Goal: Information Seeking & Learning: Find specific fact

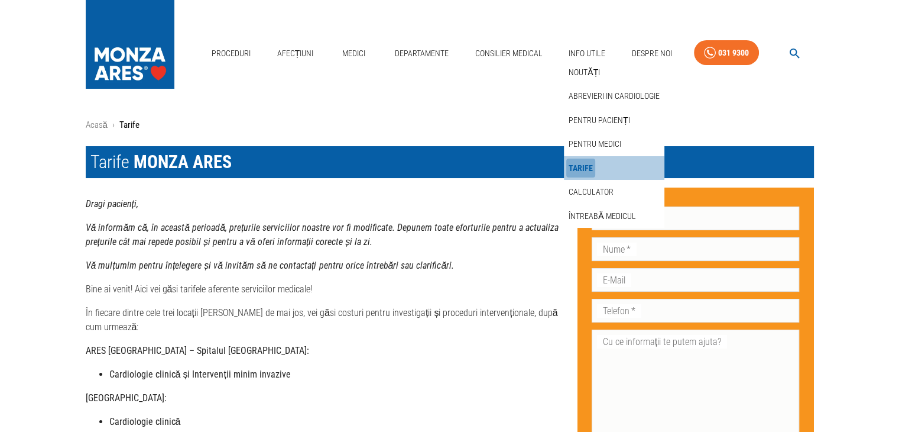
click at [586, 168] on link "Tarife" at bounding box center [580, 168] width 29 height 20
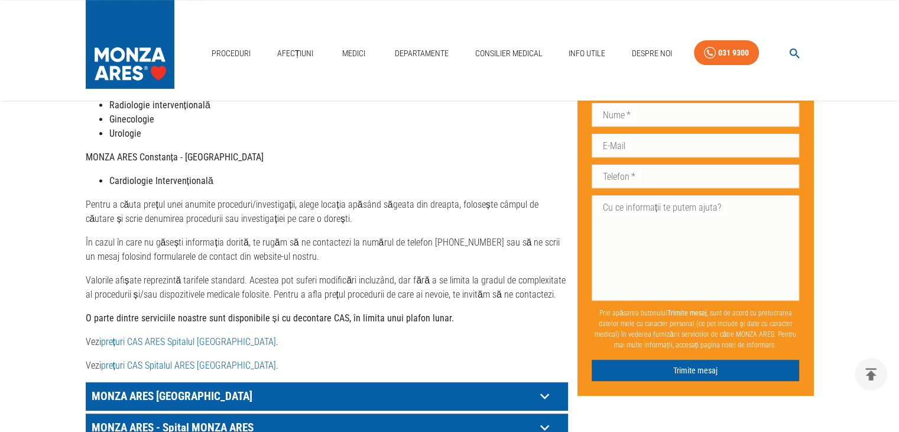
scroll to position [650, 0]
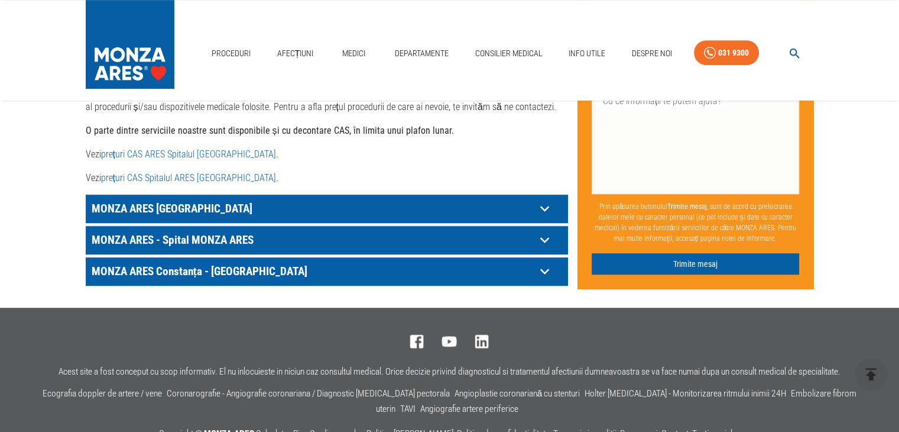
click at [541, 231] on icon at bounding box center [545, 240] width 18 height 18
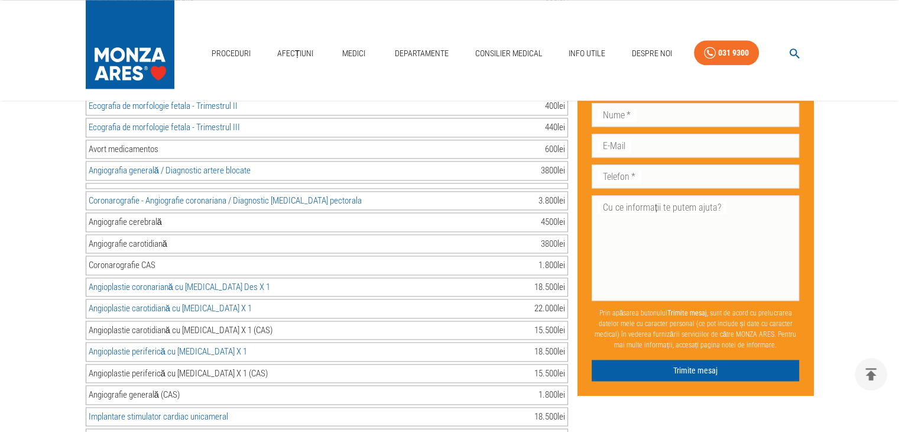
scroll to position [513, 0]
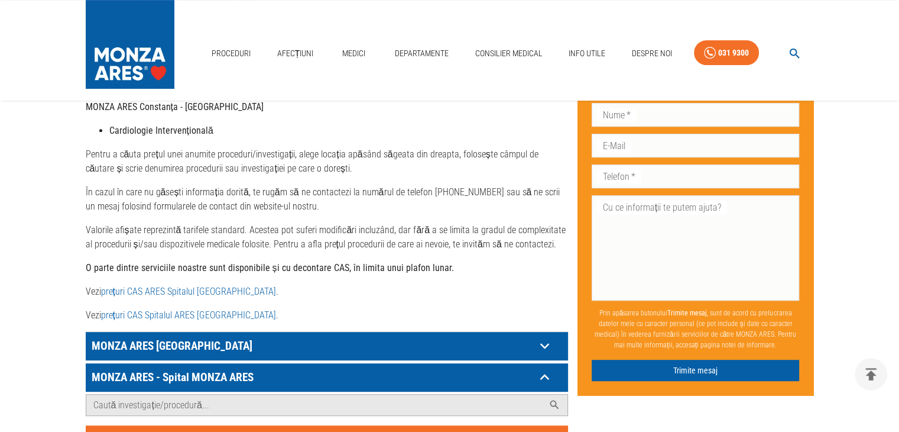
click at [503, 267] on div "Dragi pacienți, Vă informăm că, în această perioadă, prețurile serviciilor noas…" at bounding box center [327, 3] width 482 height 638
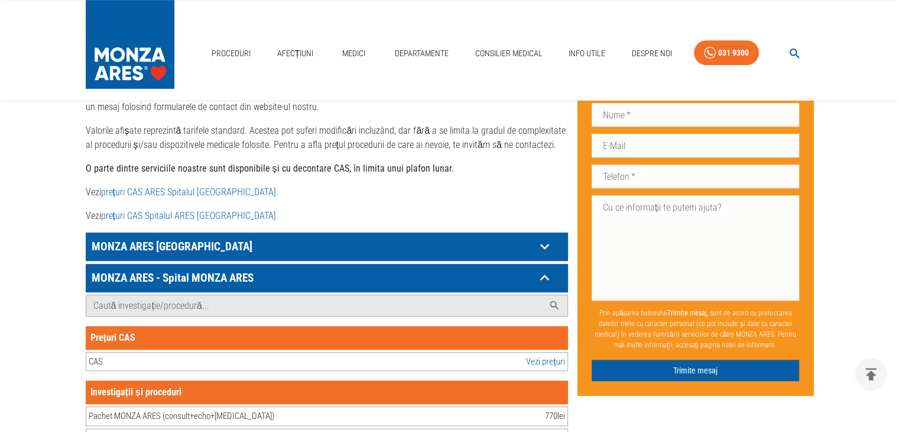
scroll to position [504, 0]
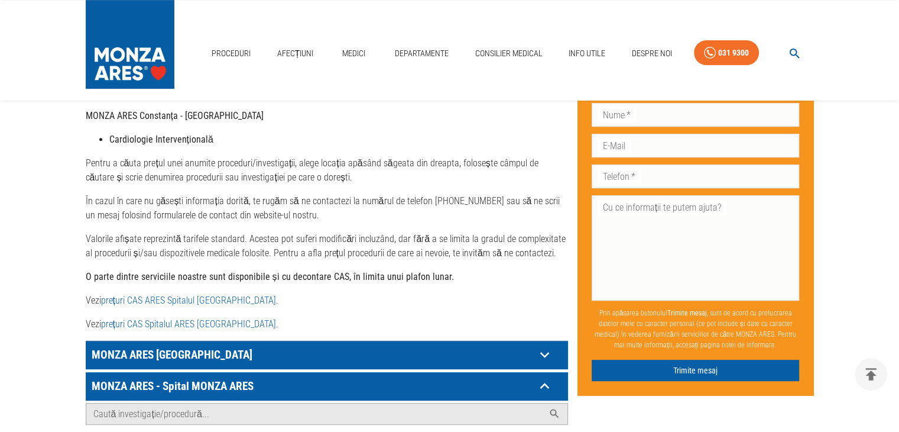
click at [540, 352] on icon at bounding box center [544, 355] width 9 height 6
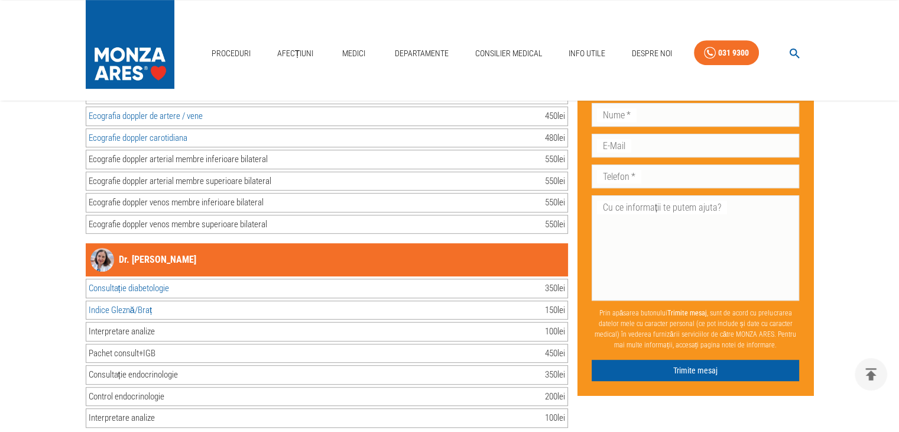
scroll to position [14161, 0]
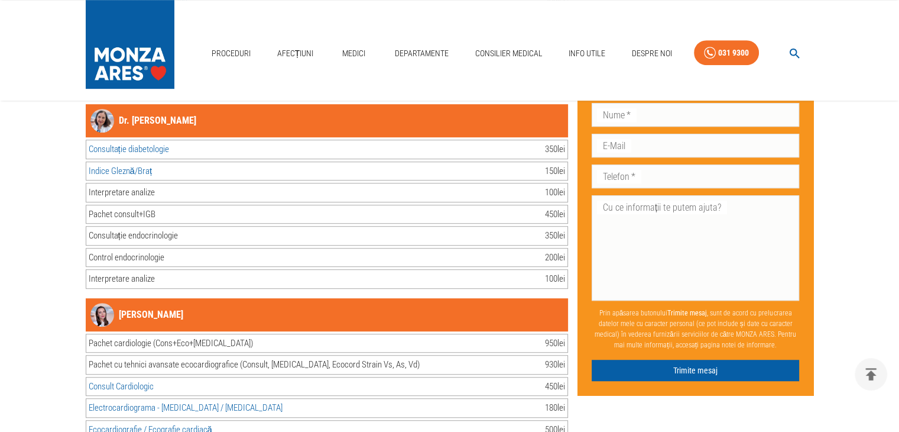
click at [101, 303] on img at bounding box center [102, 315] width 24 height 24
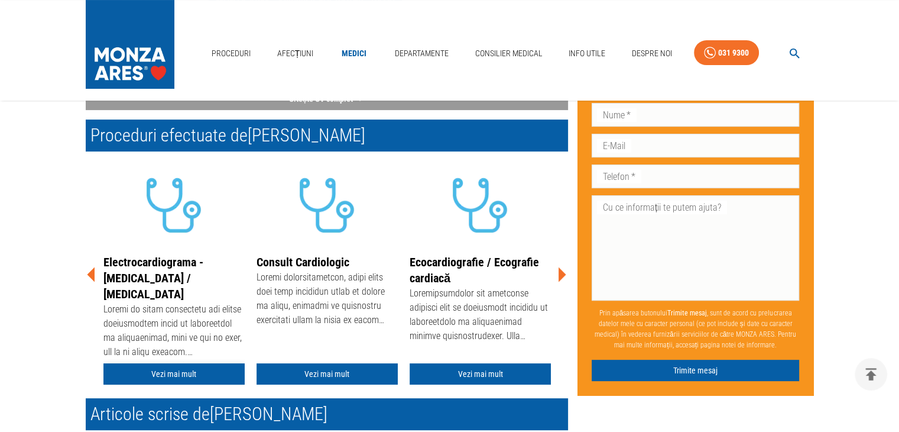
scroll to position [177, 0]
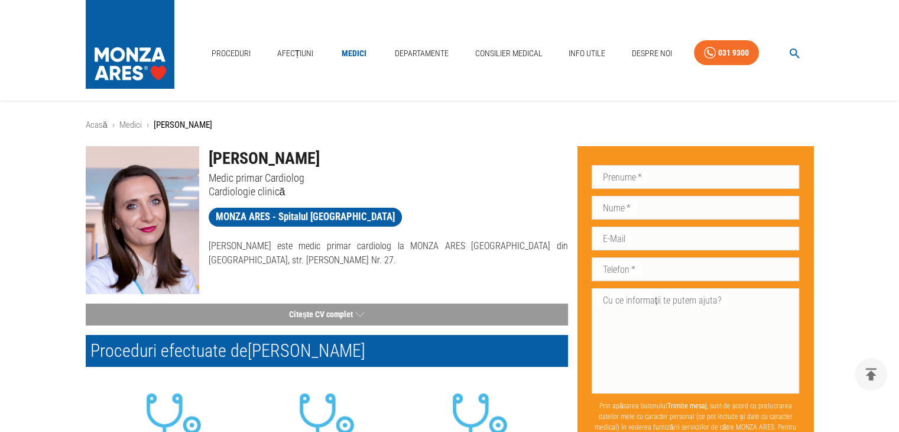
scroll to position [706, 0]
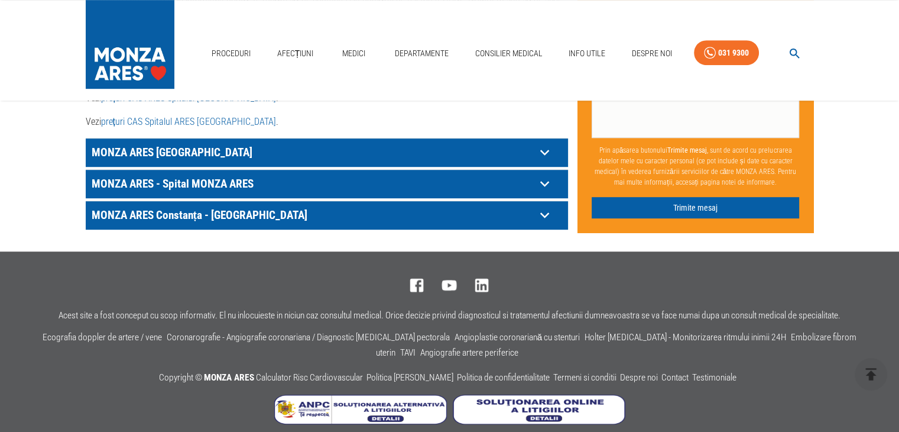
click at [543, 143] on icon at bounding box center [545, 152] width 18 height 18
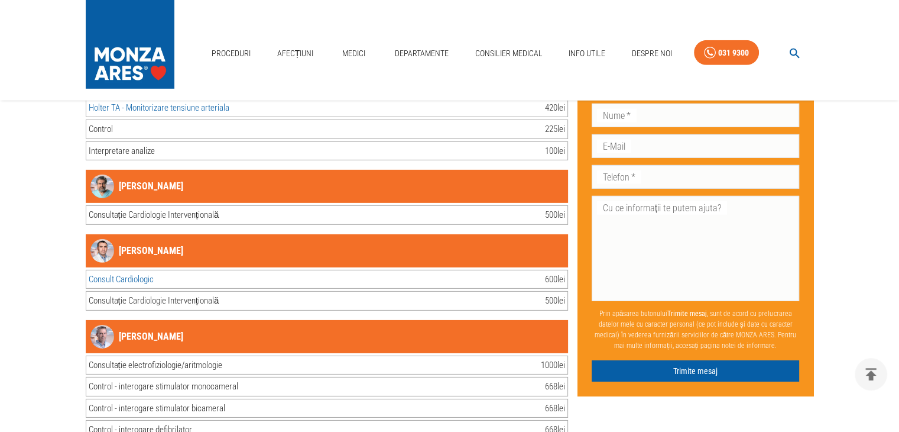
scroll to position [3603, 0]
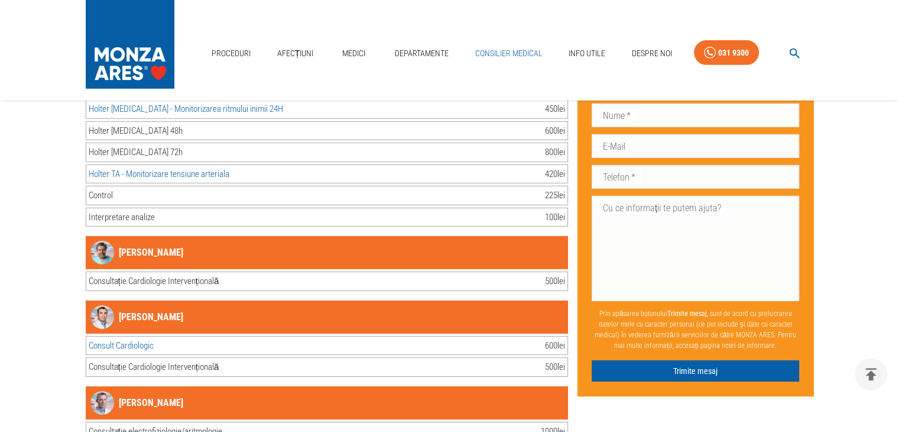
click at [516, 54] on link "Consilier Medical" at bounding box center [508, 53] width 77 height 24
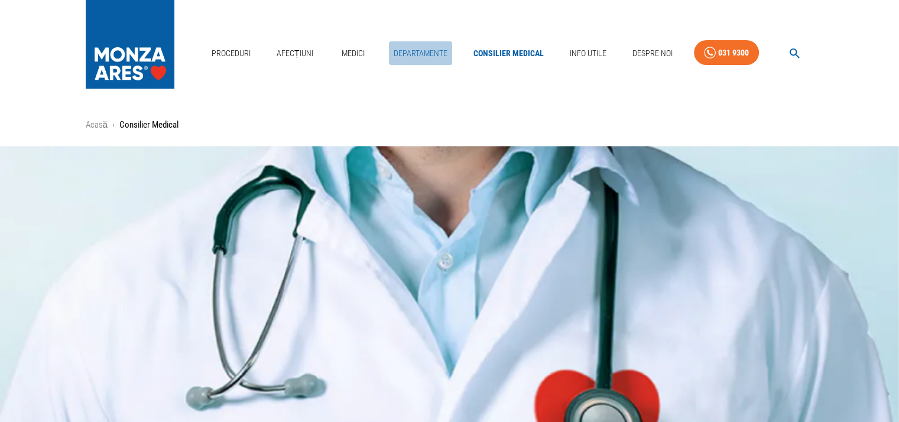
click at [423, 54] on link "Departamente" at bounding box center [420, 53] width 63 height 24
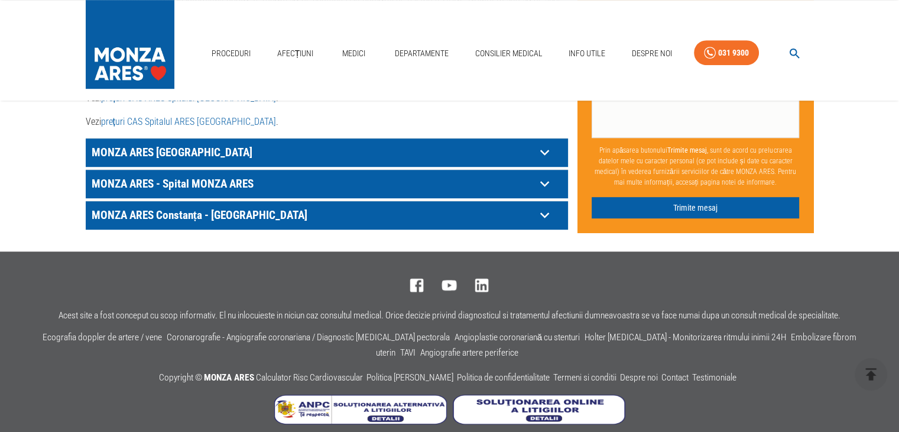
click at [550, 143] on icon at bounding box center [545, 152] width 18 height 18
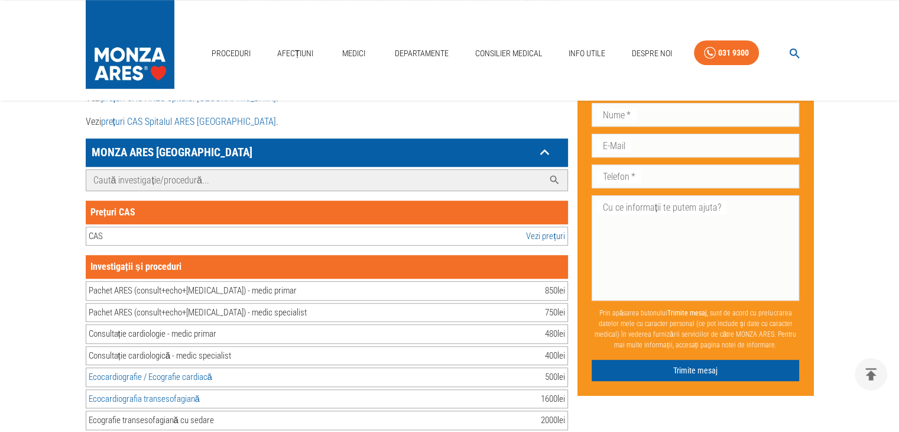
click at [193, 170] on input "Caută investigație/procedură..." at bounding box center [315, 180] width 458 height 21
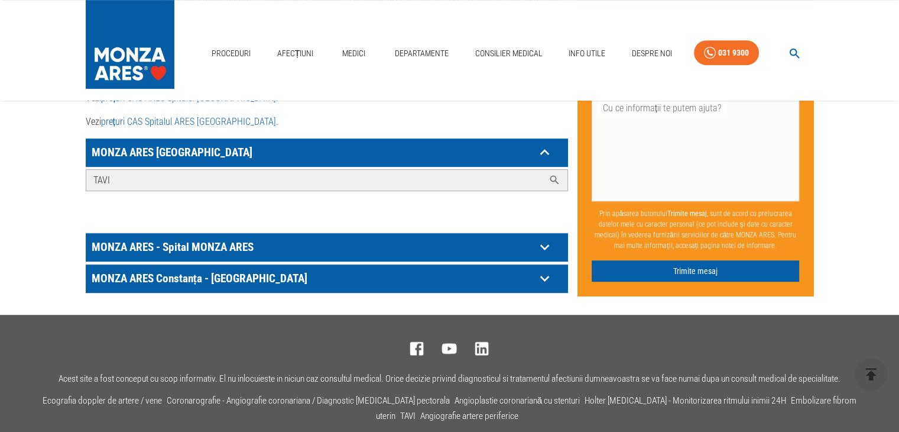
type input "TAVI"
click at [487, 170] on input "TAVI" at bounding box center [315, 180] width 458 height 21
click at [554, 174] on icon at bounding box center [555, 180] width 12 height 12
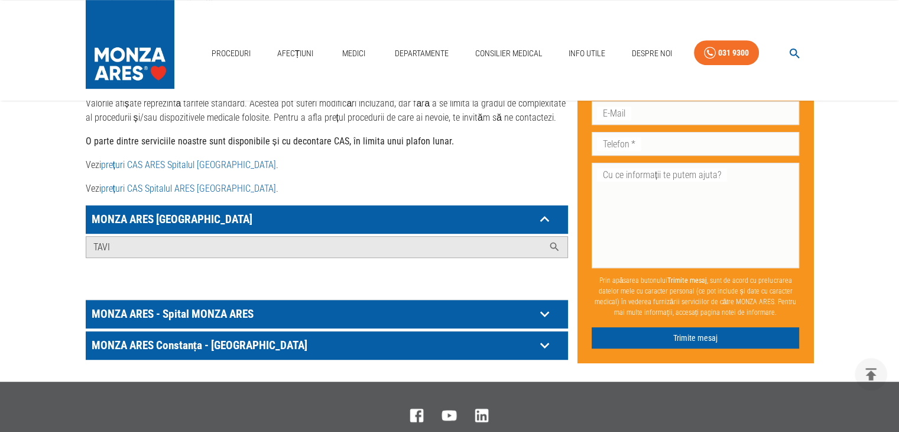
scroll to position [533, 0]
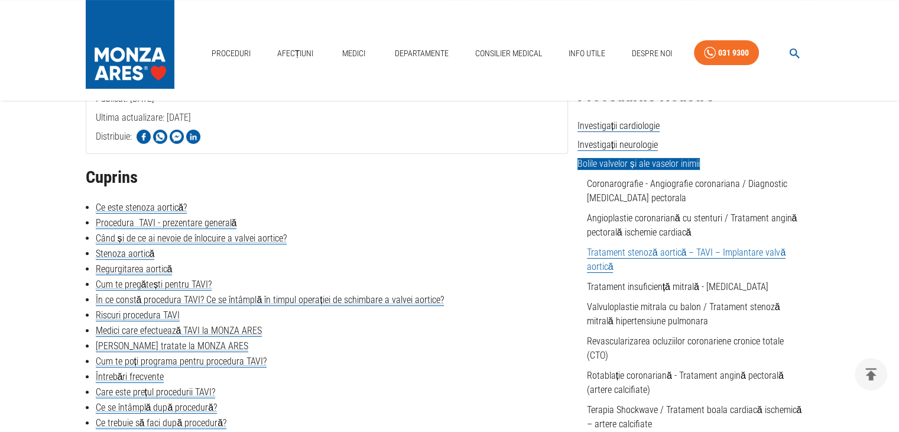
scroll to position [296, 0]
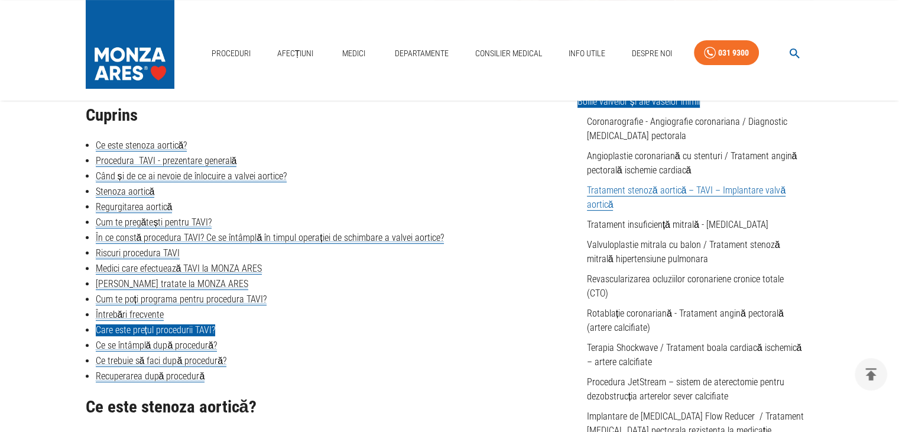
click at [147, 330] on link "Care este prețul procedurii TAVI?" at bounding box center [155, 330] width 119 height 12
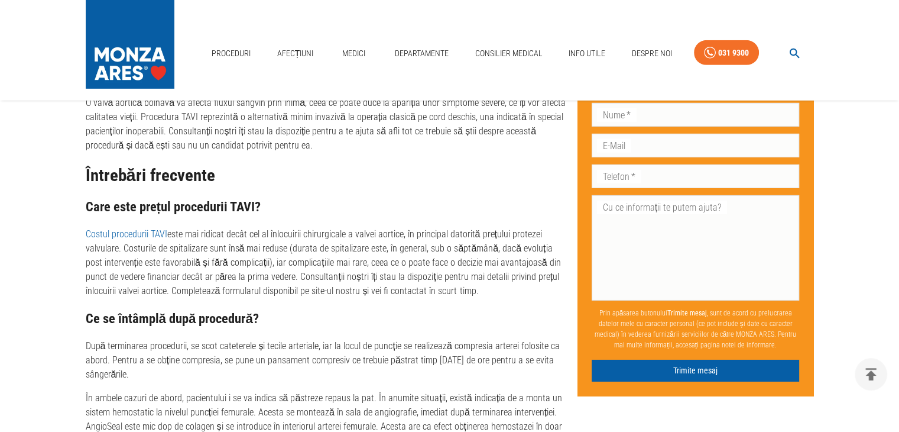
scroll to position [3729, 0]
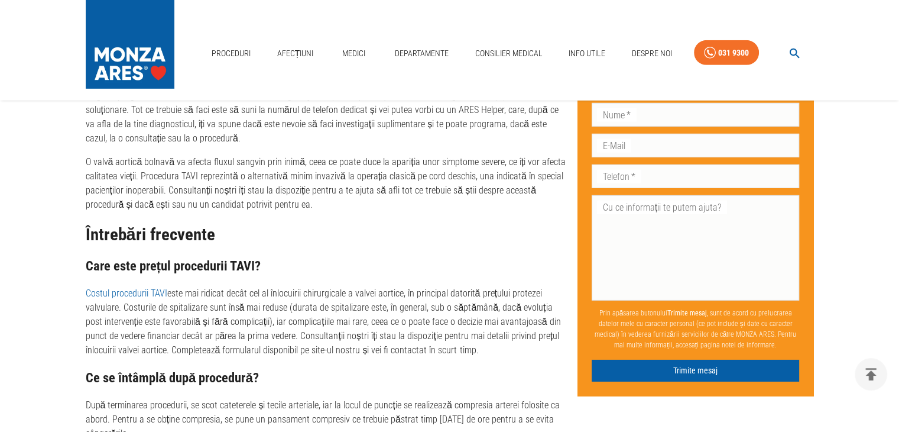
click at [135, 299] on link "Costul procedurii TAVI" at bounding box center [127, 292] width 82 height 11
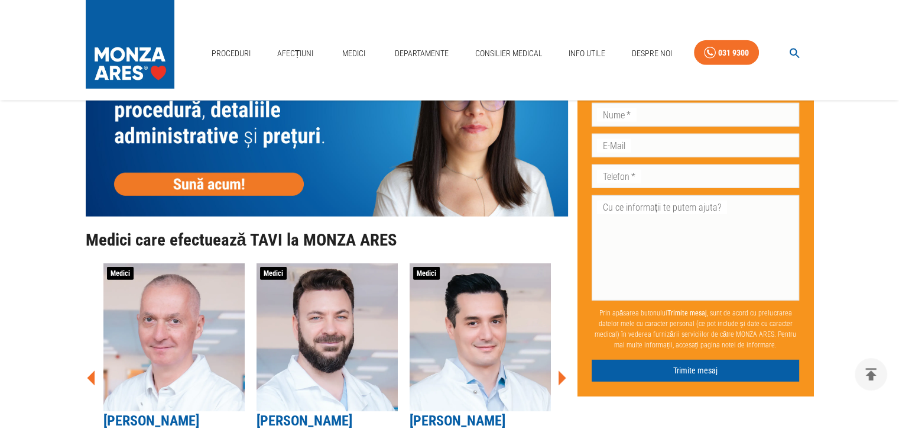
scroll to position [3074, 0]
